Goal: Information Seeking & Learning: Learn about a topic

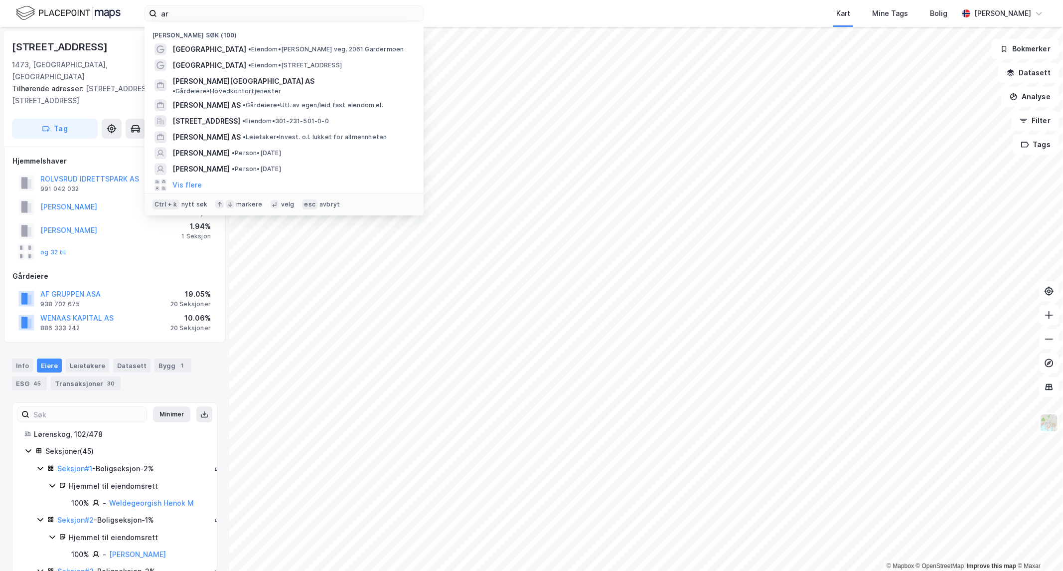
scroll to position [802, 0]
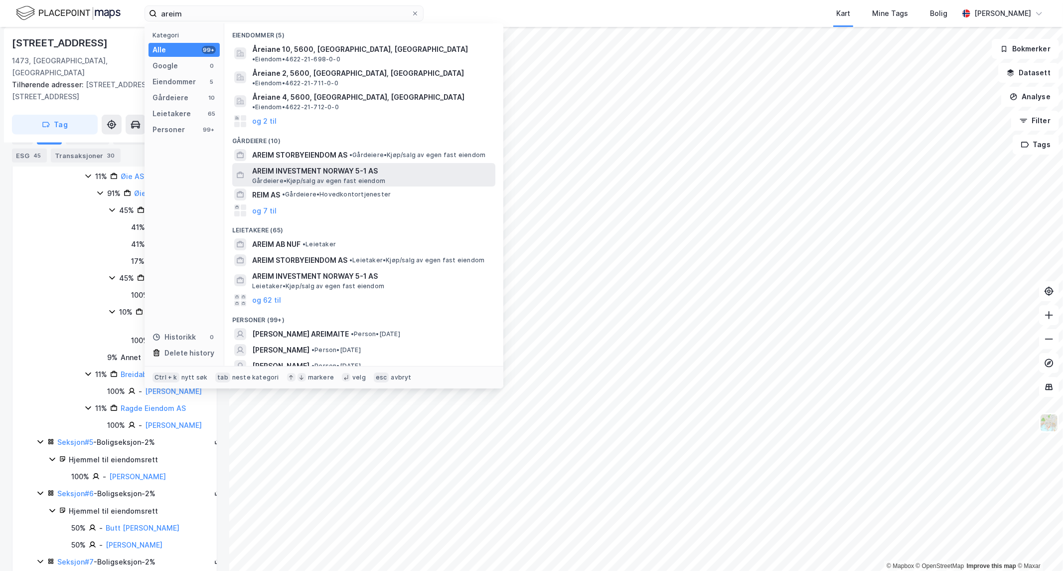
type input "areim"
click at [275, 165] on span "AREIM INVESTMENT NORWAY 5-1 AS" at bounding box center [371, 171] width 239 height 12
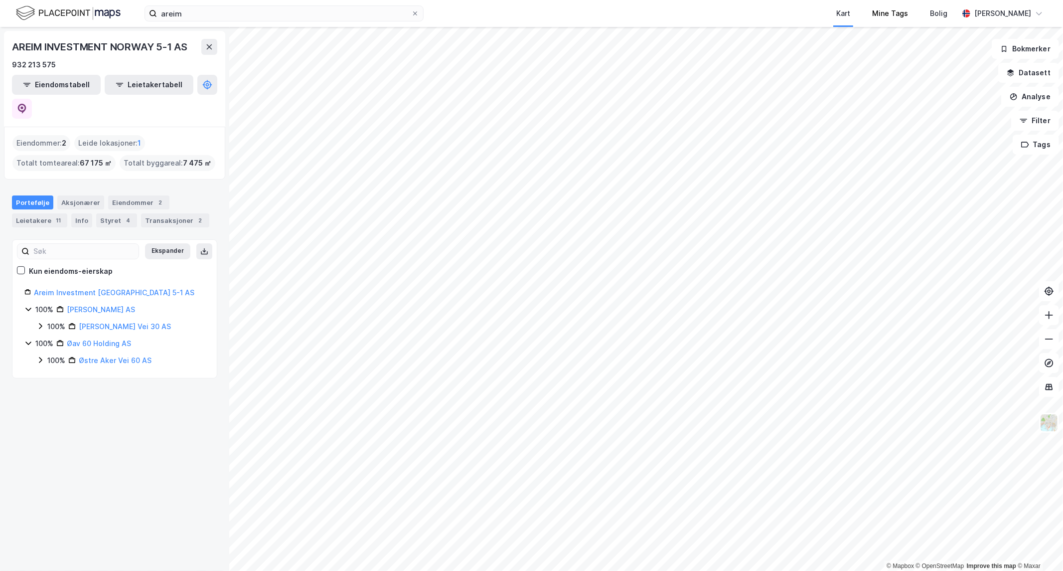
click at [872, 0] on html "areim Kart Mine Tags Bolig [PERSON_NAME] © Mapbox © OpenStreetMap Improve this …" at bounding box center [531, 285] width 1063 height 571
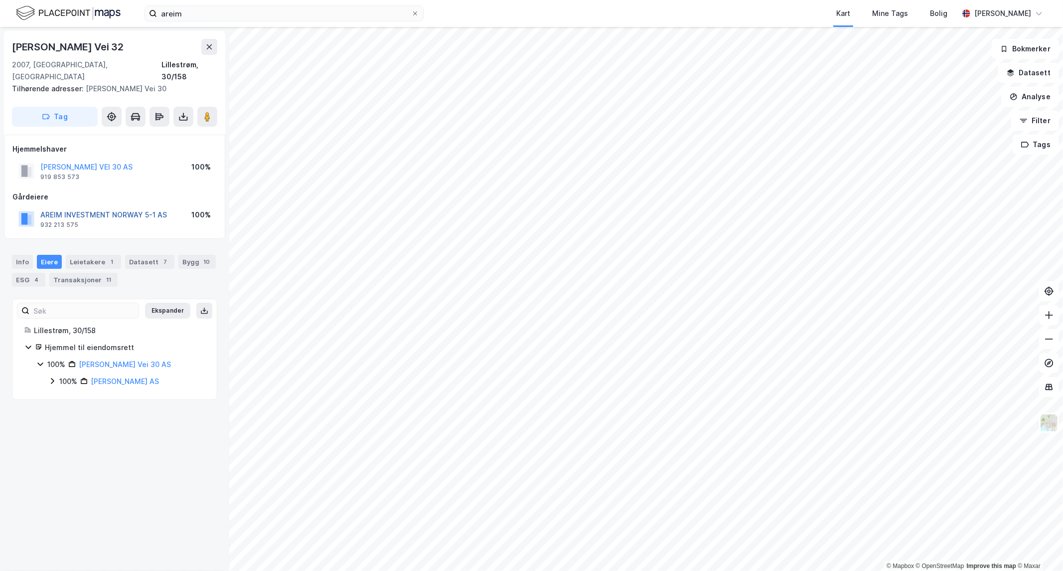
click at [0, 0] on button "AREIM INVESTMENT NORWAY 5-1 AS" at bounding box center [0, 0] width 0 height 0
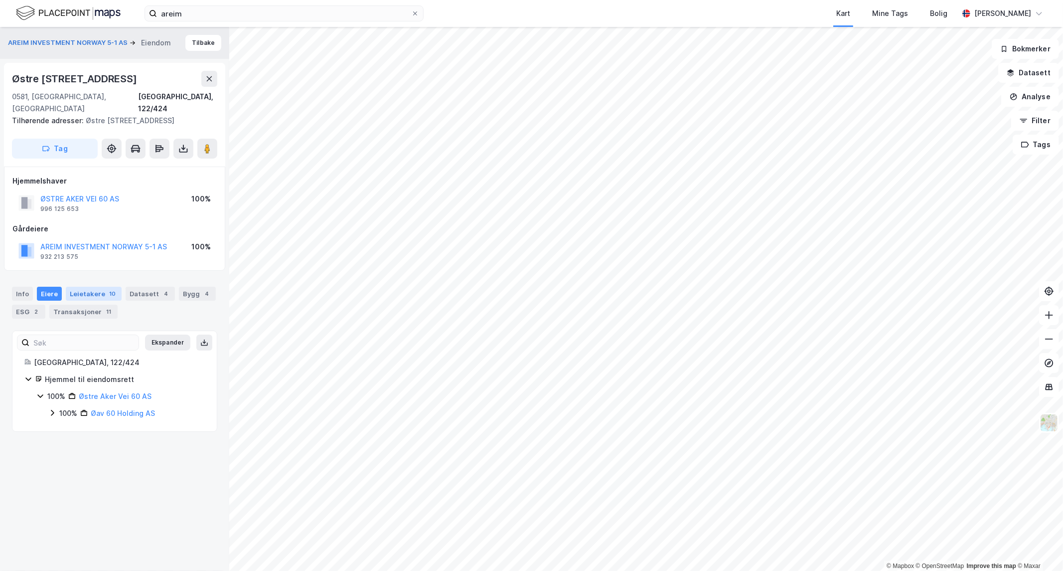
click at [90, 296] on div "Leietakere 10" at bounding box center [94, 294] width 56 height 14
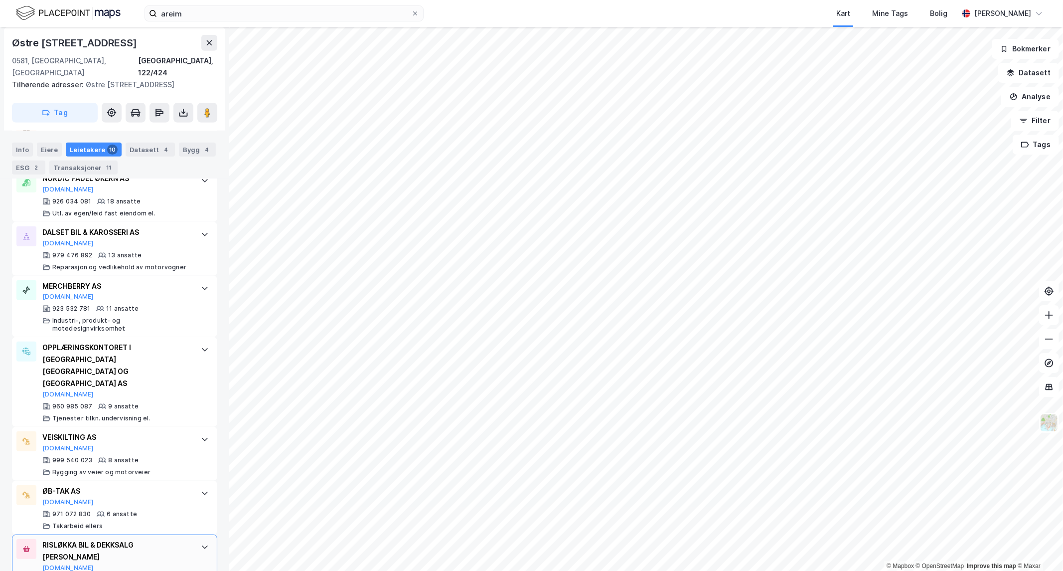
scroll to position [534, 0]
